Goal: Register for event/course

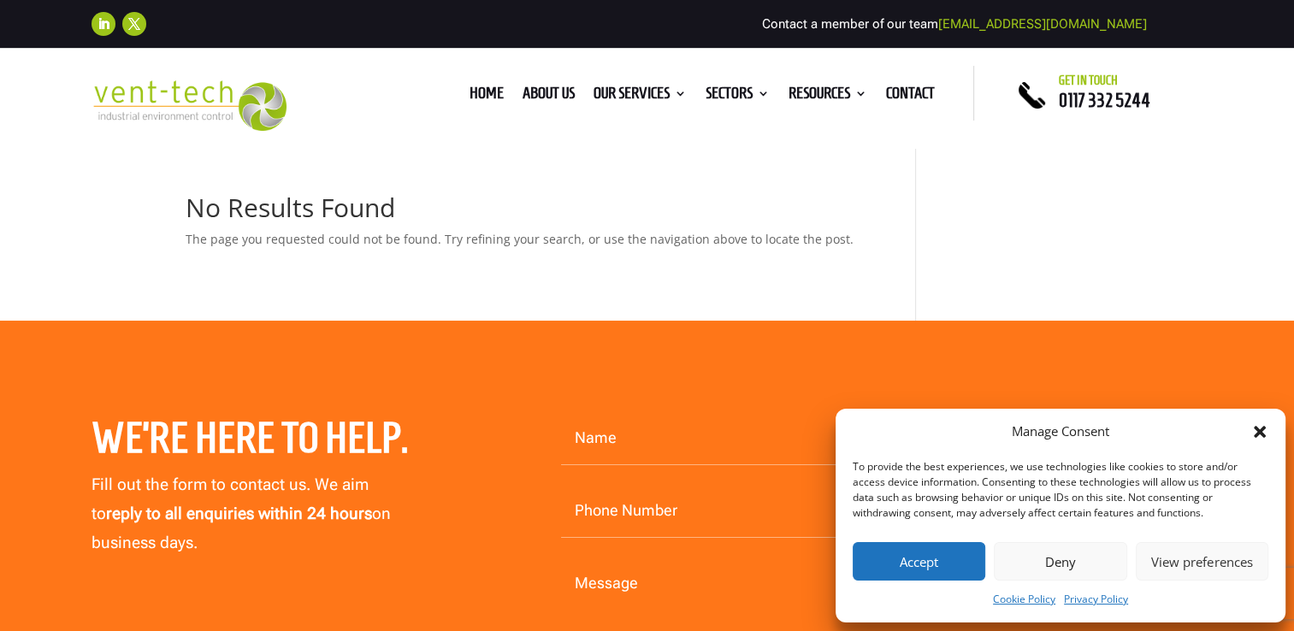
click at [1090, 552] on button "Deny" at bounding box center [1060, 561] width 133 height 38
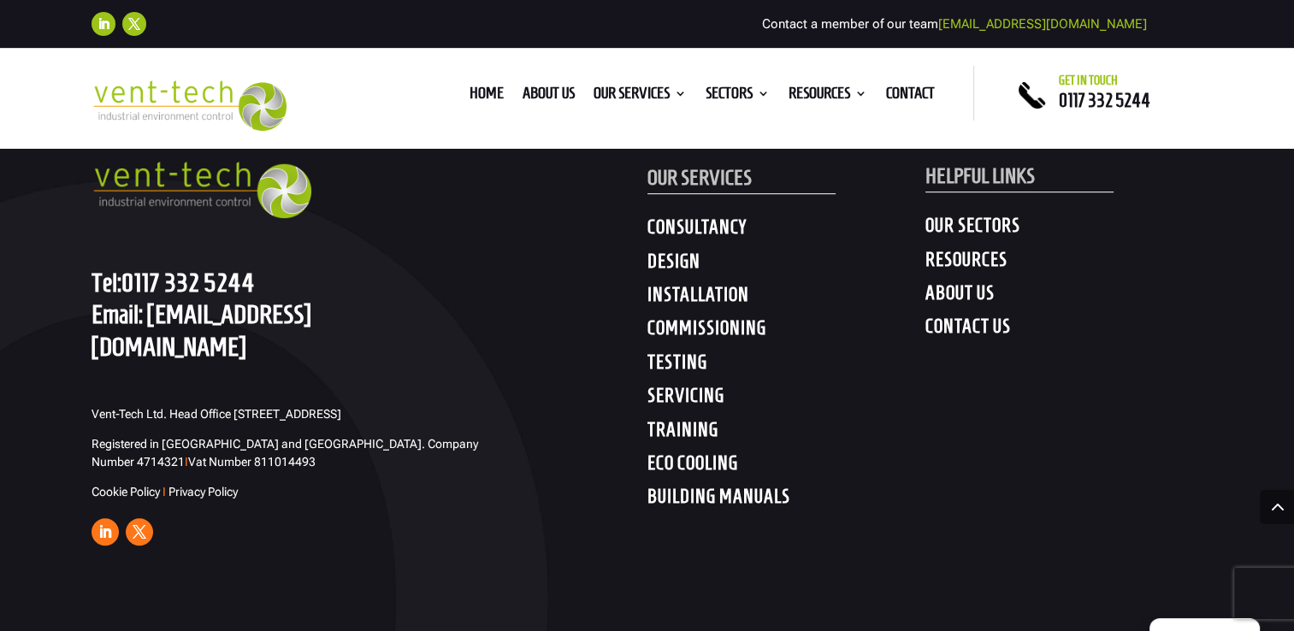
scroll to position [941, 0]
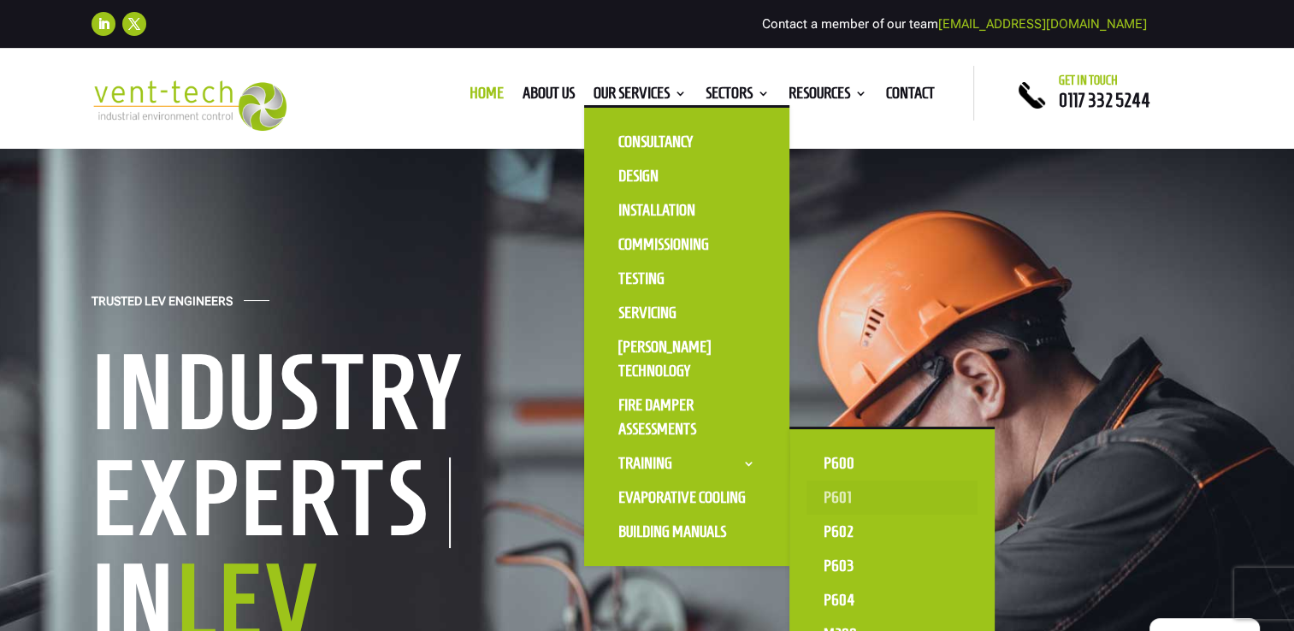
click at [835, 499] on link "P601" at bounding box center [891, 498] width 171 height 34
click at [838, 528] on link "P602" at bounding box center [891, 532] width 171 height 34
click at [838, 493] on link "P601" at bounding box center [891, 498] width 171 height 34
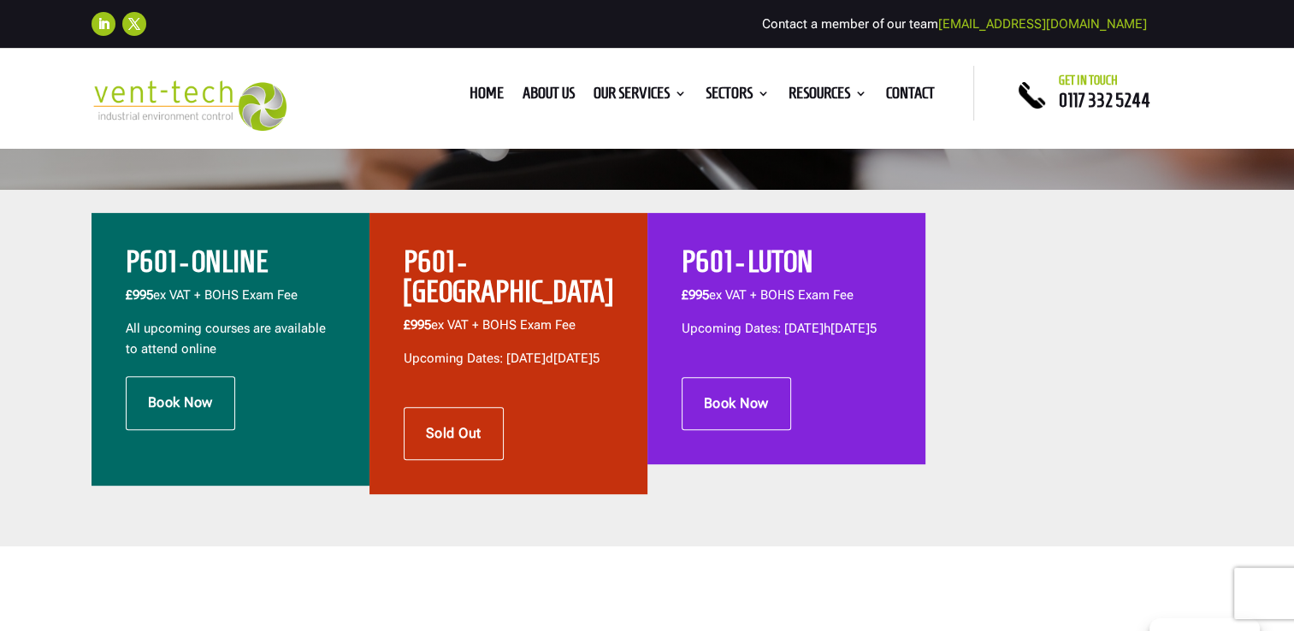
scroll to position [599, 0]
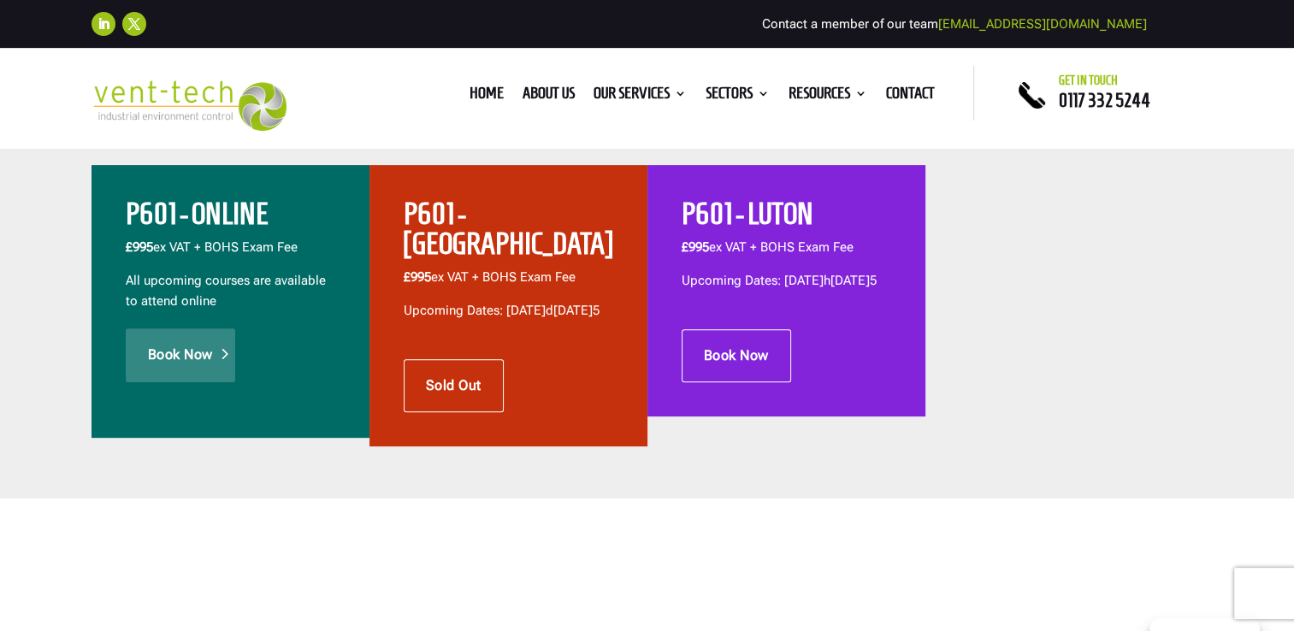
click at [194, 341] on link "Book Now" at bounding box center [180, 354] width 109 height 53
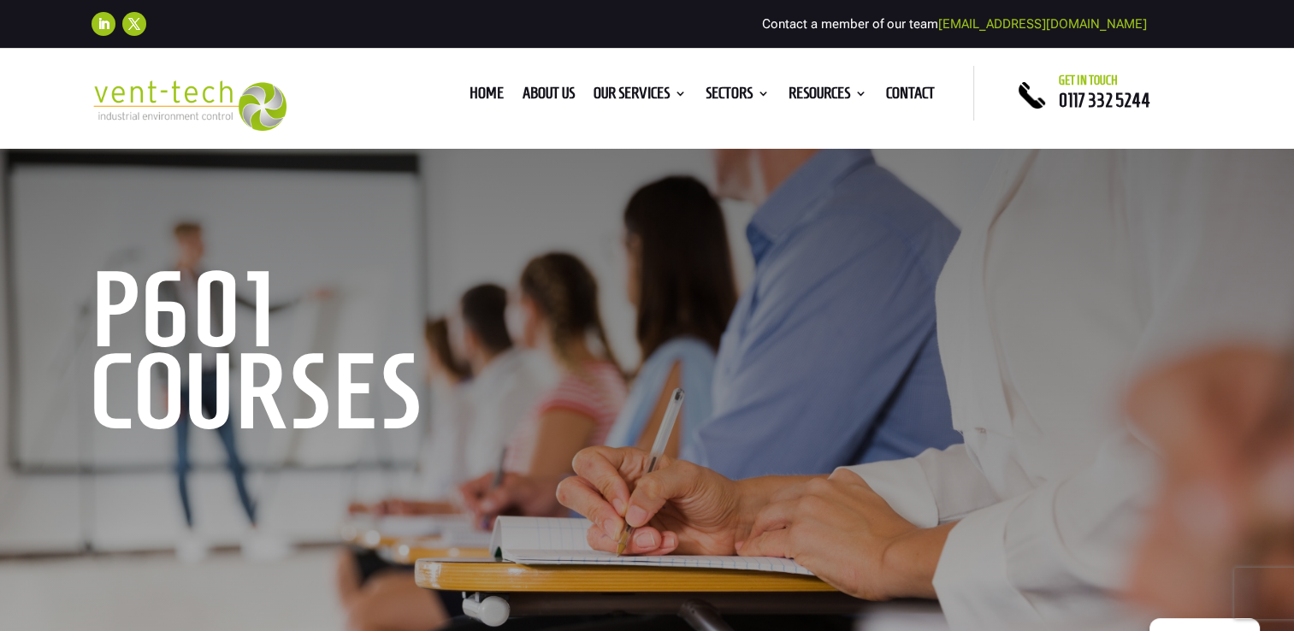
scroll to position [0, 0]
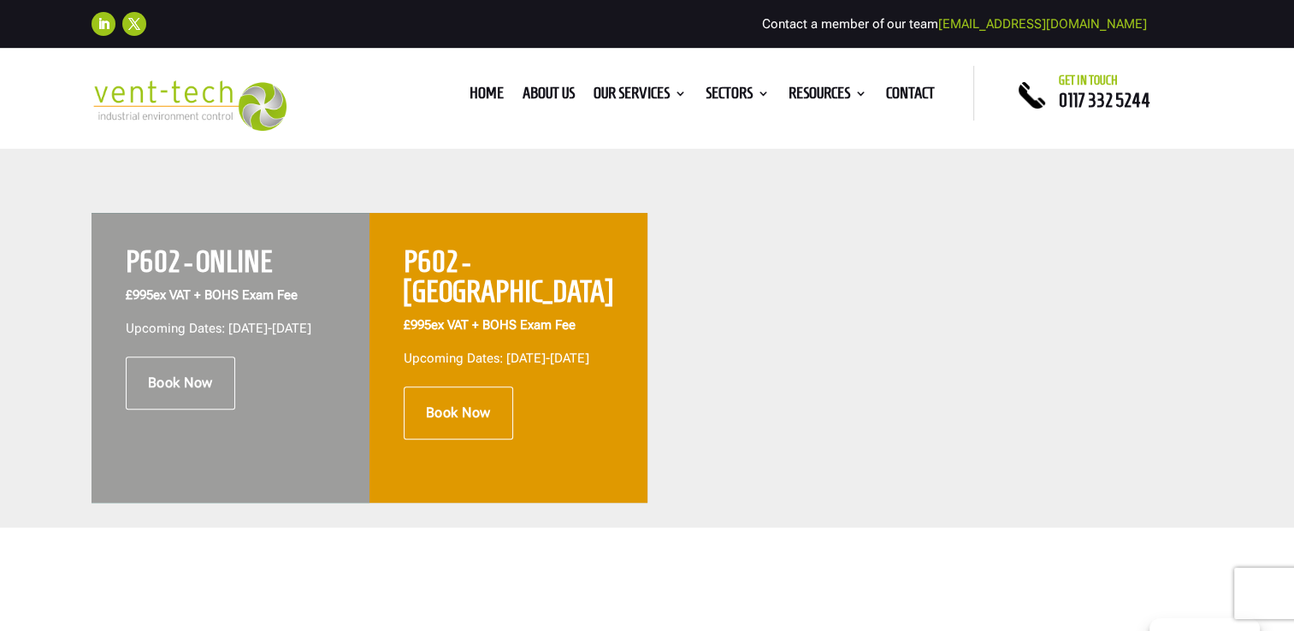
scroll to position [684, 0]
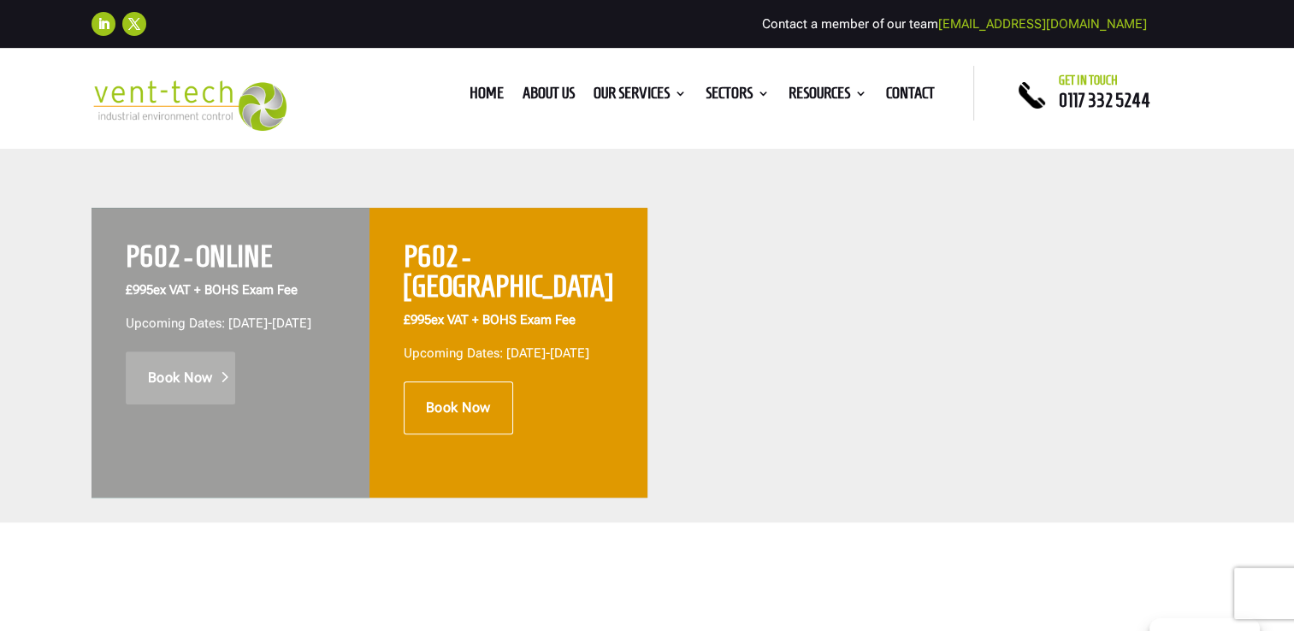
click at [181, 395] on link "Book Now" at bounding box center [180, 377] width 109 height 53
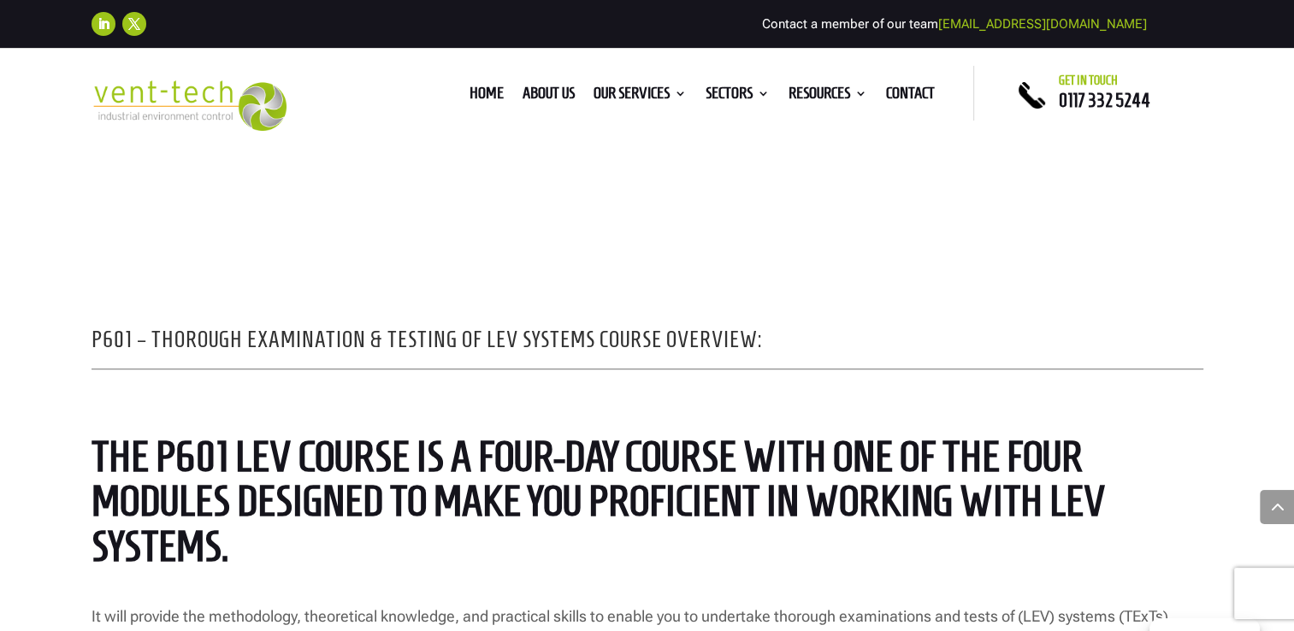
scroll to position [1368, 0]
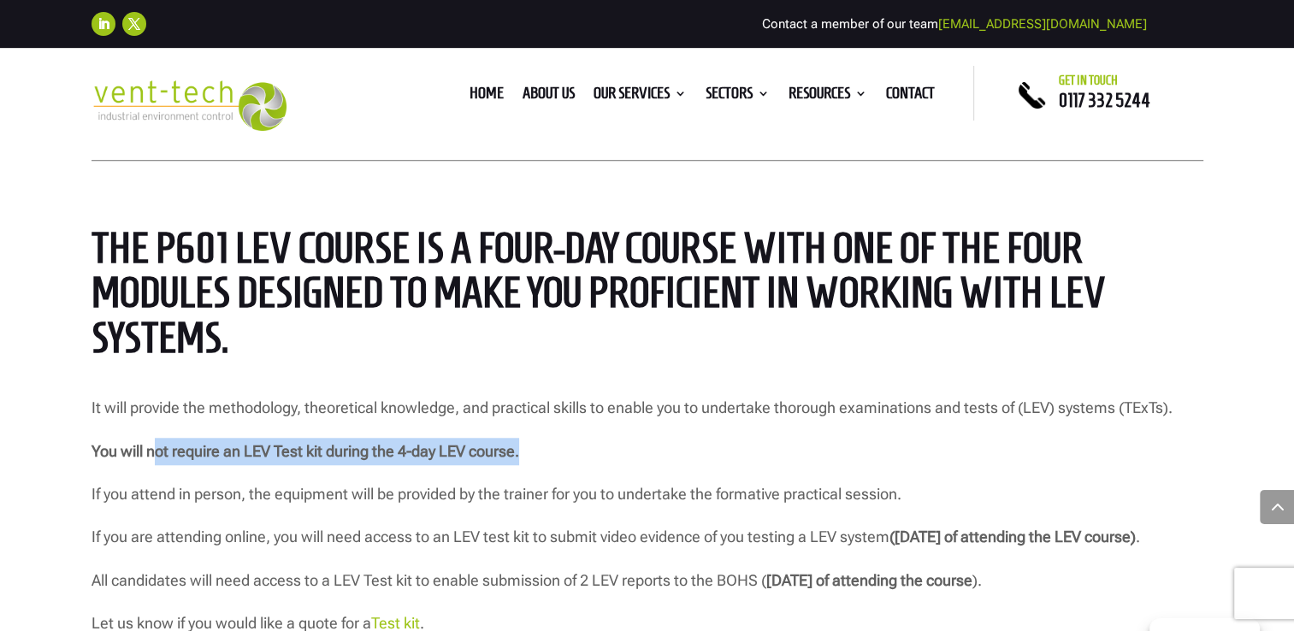
drag, startPoint x: 153, startPoint y: 451, endPoint x: 537, endPoint y: 466, distance: 384.3
click at [537, 466] on p "You will not require an LEV Test kit during the 4-day LEV course." at bounding box center [648, 459] width 1112 height 43
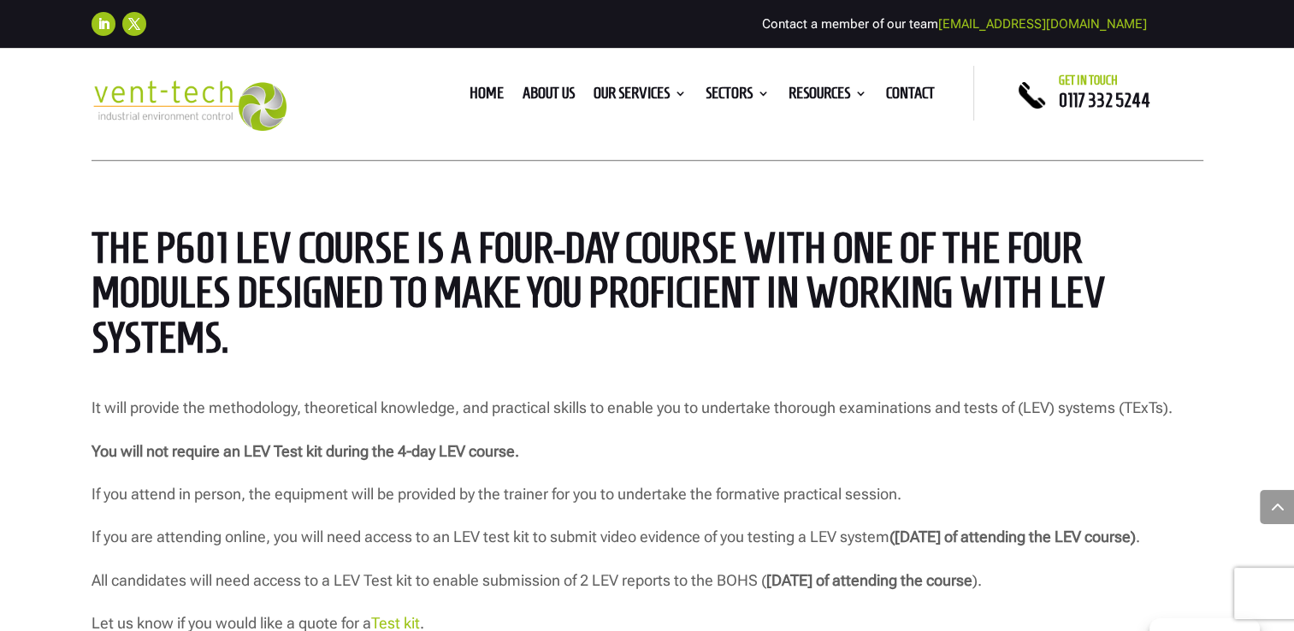
drag, startPoint x: 537, startPoint y: 466, endPoint x: 426, endPoint y: 373, distance: 145.1
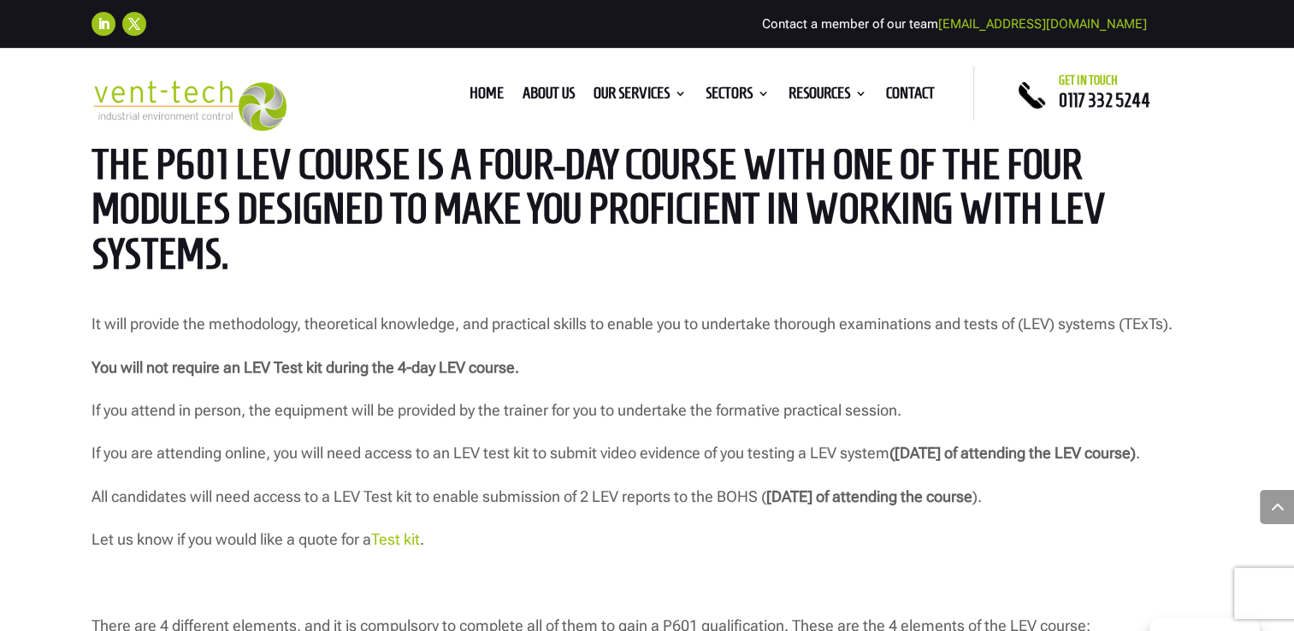
scroll to position [1454, 0]
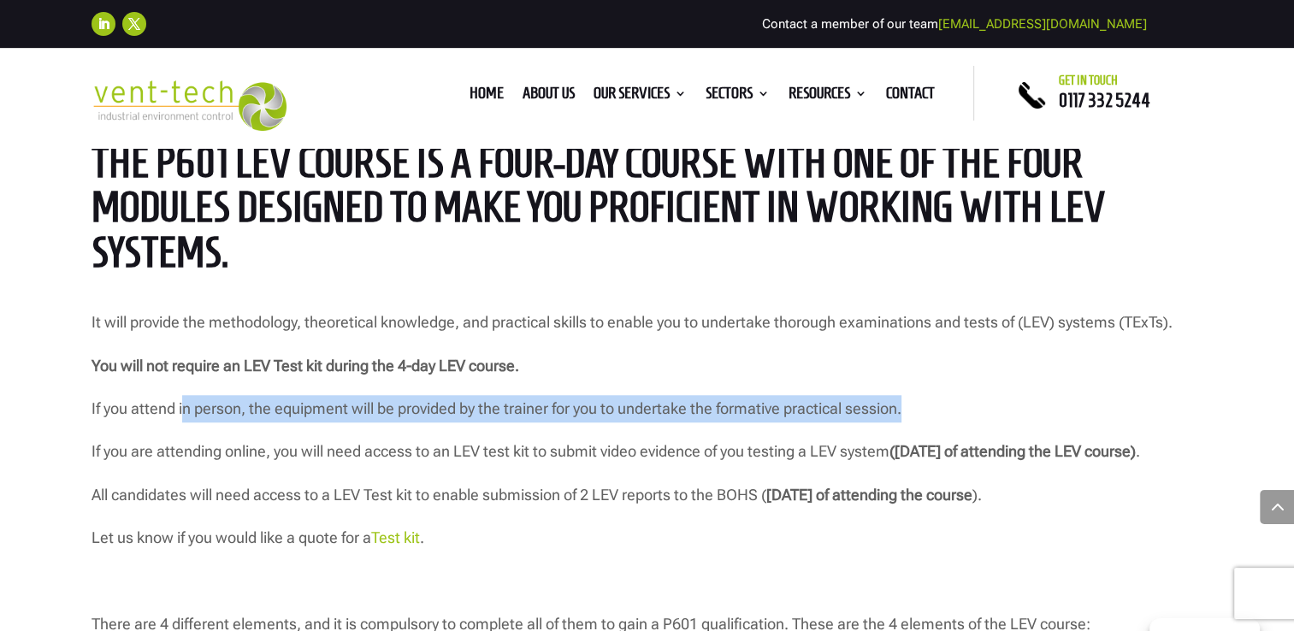
drag, startPoint x: 186, startPoint y: 403, endPoint x: 908, endPoint y: 399, distance: 722.6
click at [908, 399] on p "If you attend in person, the equipment will be provided by the trainer for you …" at bounding box center [648, 416] width 1112 height 43
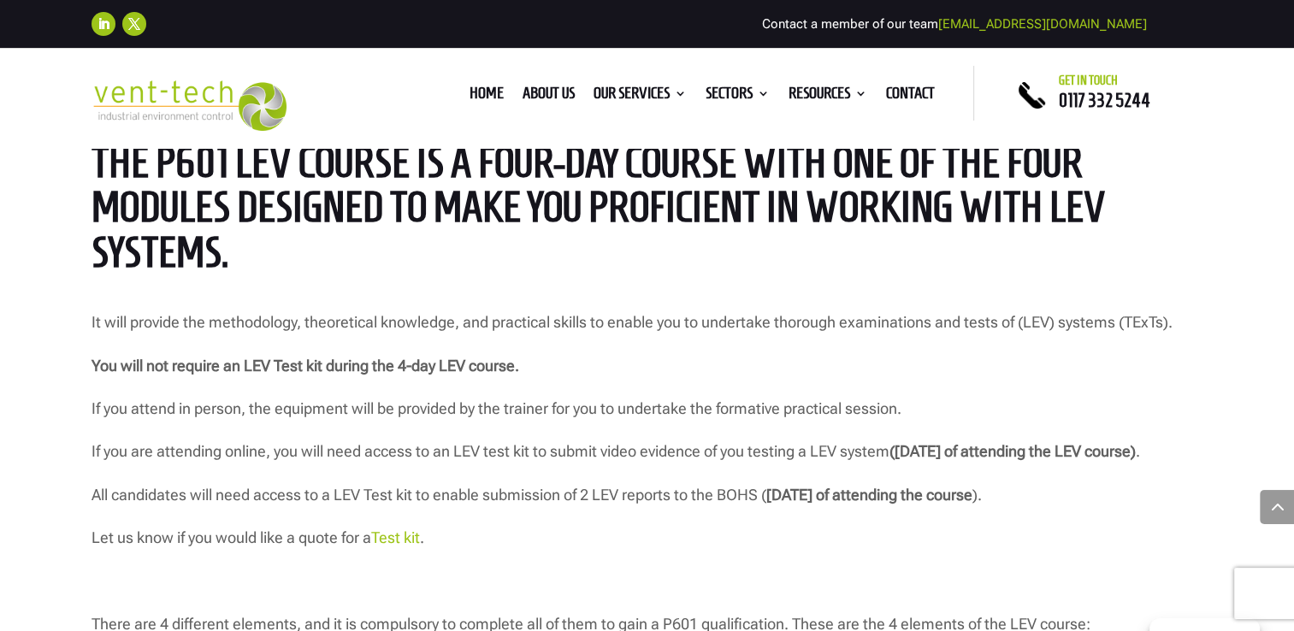
click at [645, 356] on p "You will not require an LEV Test kit during the 4-day LEV course." at bounding box center [648, 373] width 1112 height 43
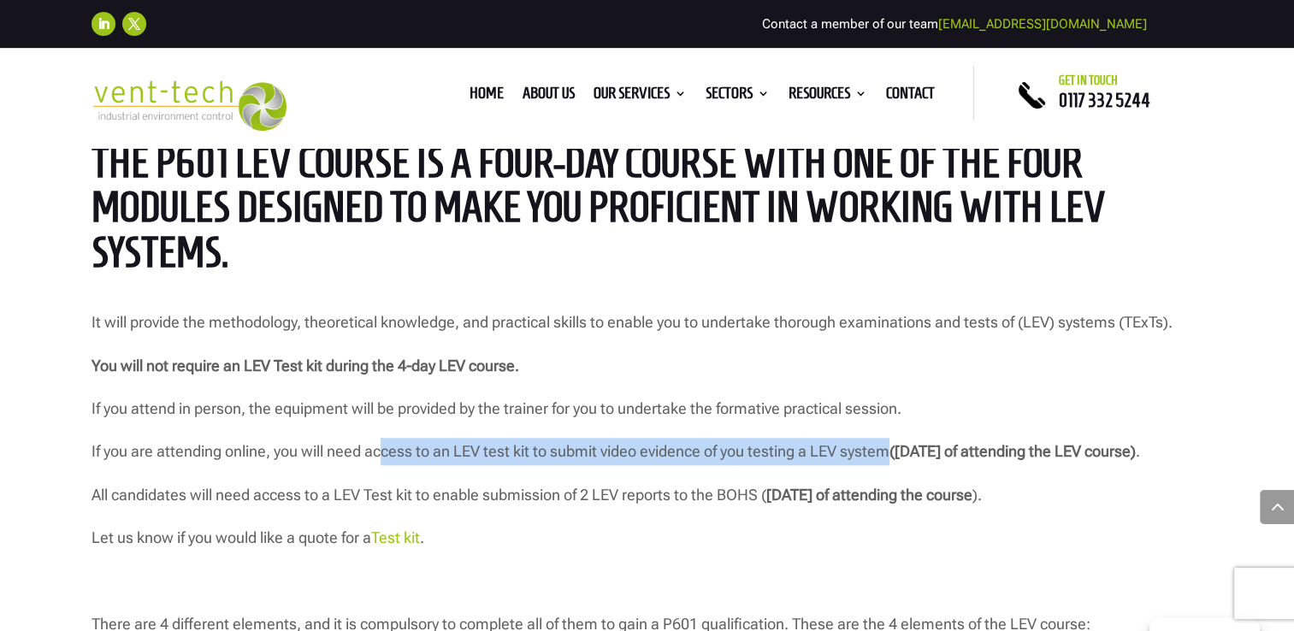
drag, startPoint x: 380, startPoint y: 456, endPoint x: 895, endPoint y: 455, distance: 514.8
click at [895, 455] on p "If you are attending online, you will need access to an LEV test kit to submit …" at bounding box center [648, 459] width 1112 height 43
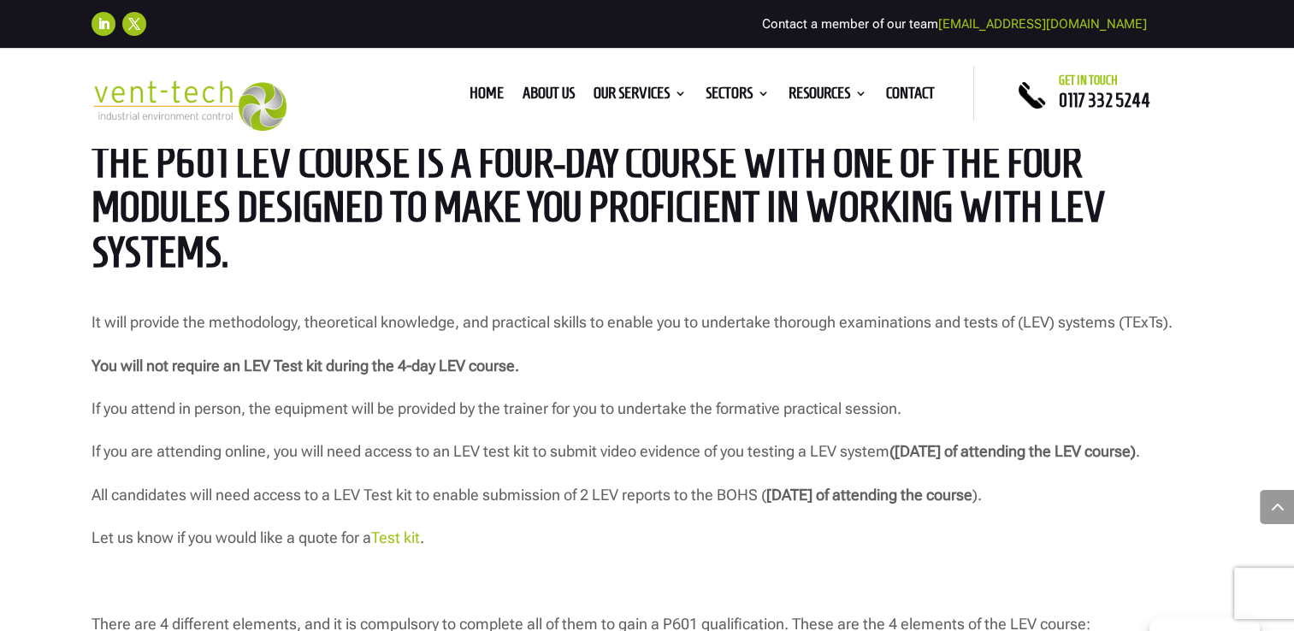
drag, startPoint x: 895, startPoint y: 455, endPoint x: 699, endPoint y: 494, distance: 199.7
click at [699, 481] on p "If you are attending online, you will need access to an LEV test kit to submit …" at bounding box center [648, 459] width 1112 height 43
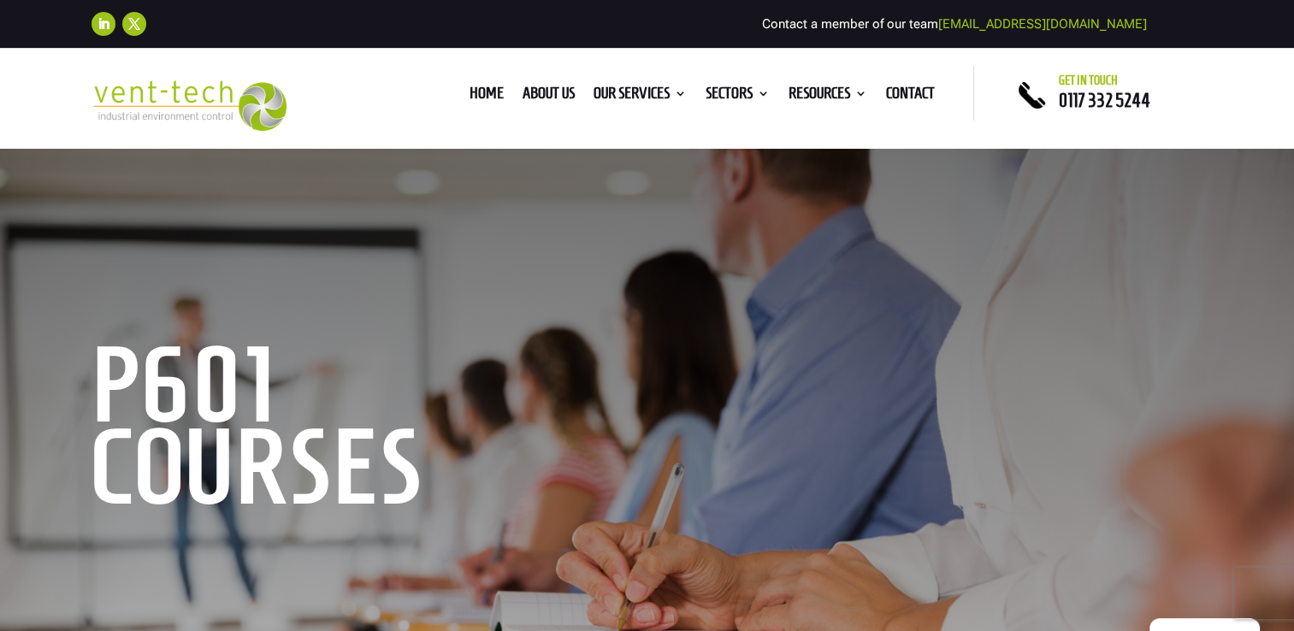
scroll to position [0, 0]
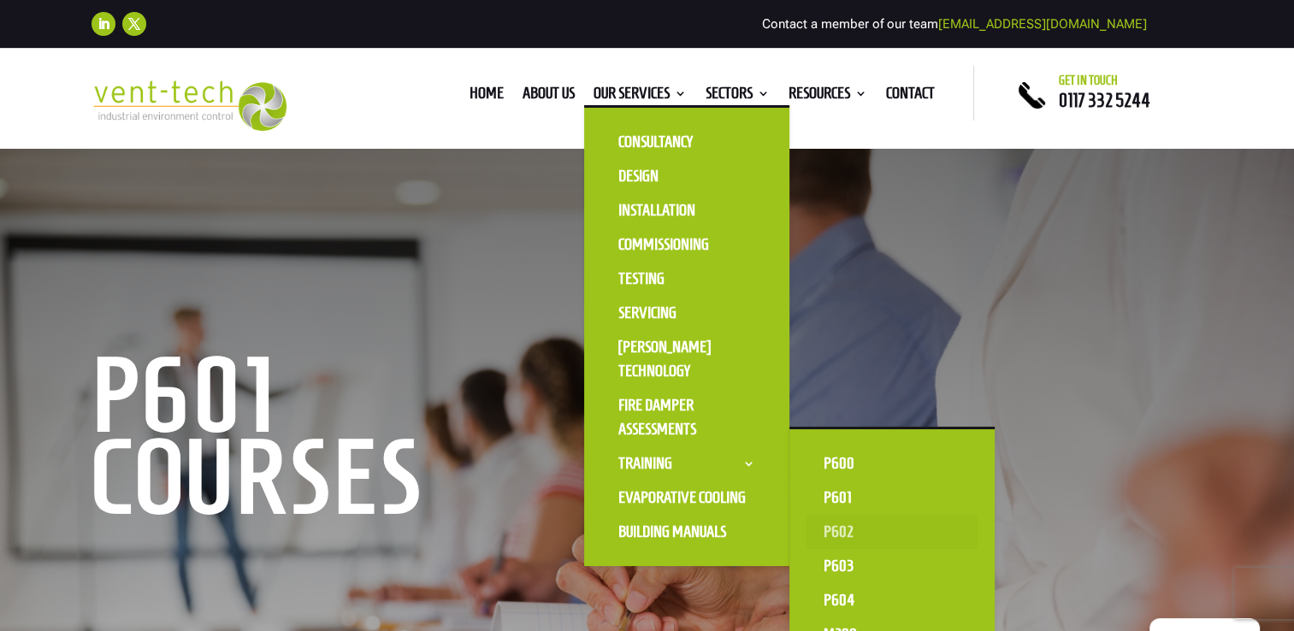
click at [827, 528] on link "P602" at bounding box center [891, 532] width 171 height 34
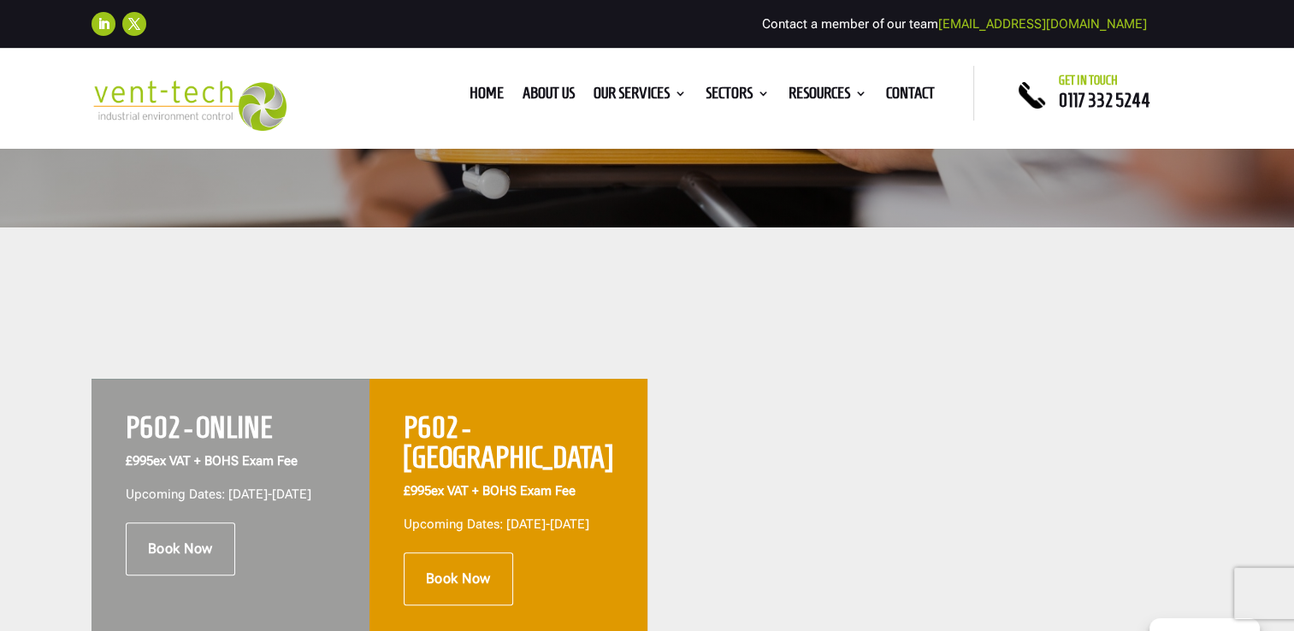
scroll to position [599, 0]
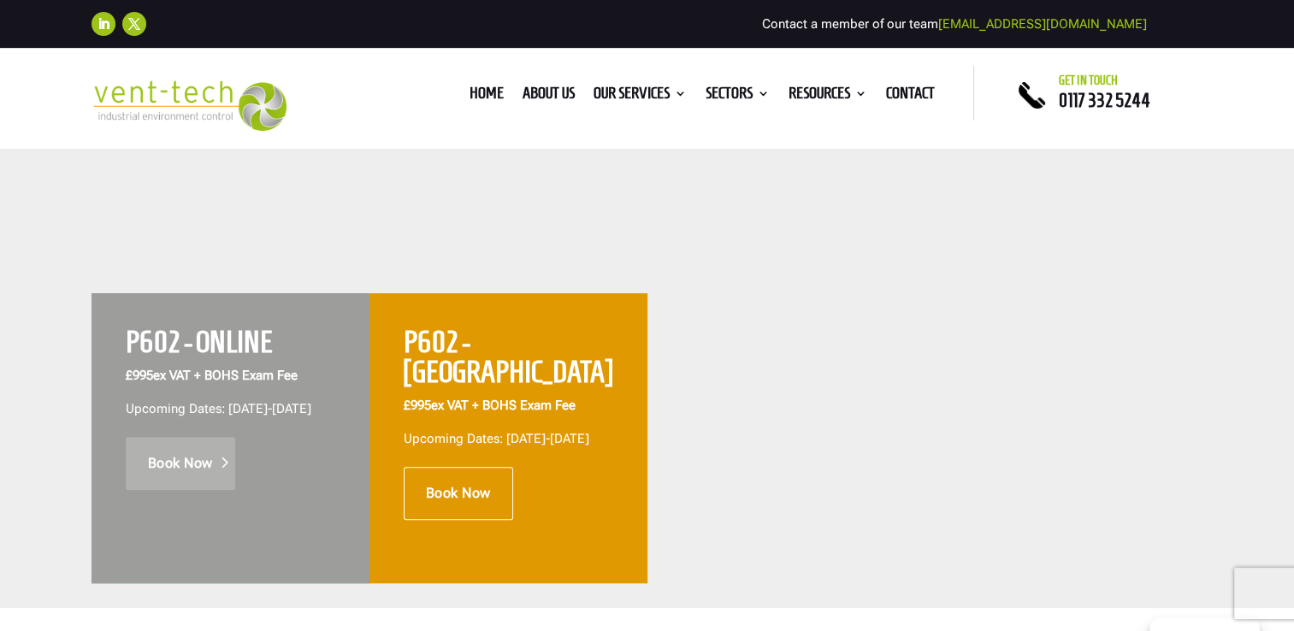
click at [188, 477] on link "Book Now" at bounding box center [180, 463] width 109 height 53
